Goal: Task Accomplishment & Management: Complete application form

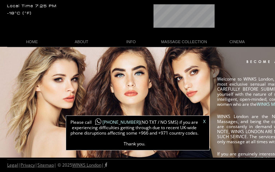
type input "N/A"
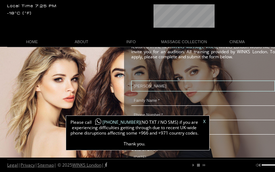
type input "[PERSON_NAME]"
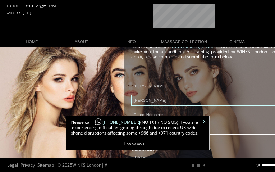
type input "[PERSON_NAME]"
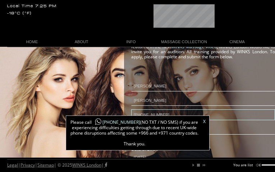
type input "[PHONE_NUMBER]"
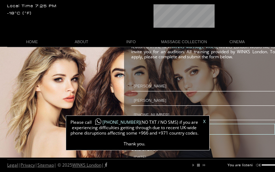
type input "[EMAIL_ADDRESS][DOMAIN_NAME]"
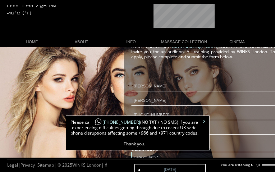
scroll to position [0, 34]
type input "30"
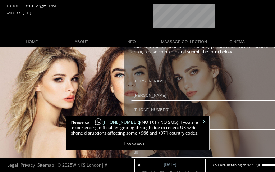
scroll to position [0, 43]
type input "N/A"
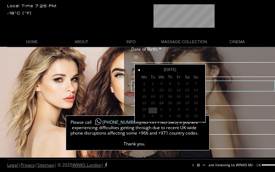
type input "N/A"
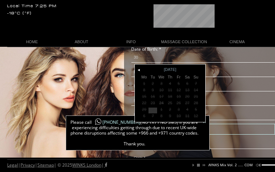
type input "N/A"
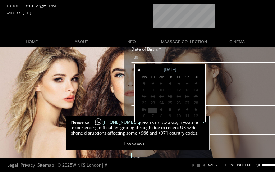
type input "N/A"
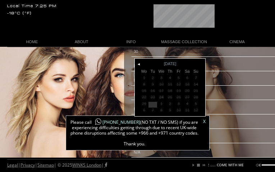
type input "[URL][DOMAIN_NAME]"
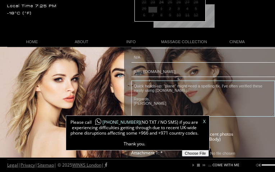
type textarea "Quick heads-up: "plane" might need a spelling fix. I've often verified these ea…"
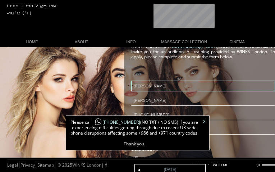
scroll to position [0, 125]
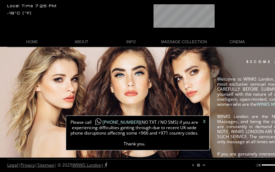
scroll to position [0, 9]
